Goal: Check status

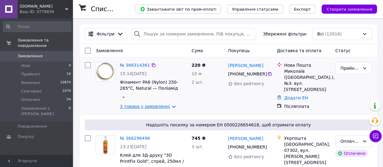
click at [165, 106] on link "3 товара у замовленні" at bounding box center [145, 106] width 50 height 5
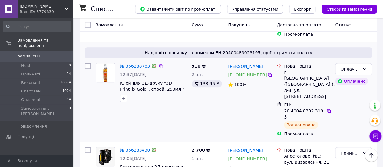
scroll to position [272, 0]
